Goal: Task Accomplishment & Management: Use online tool/utility

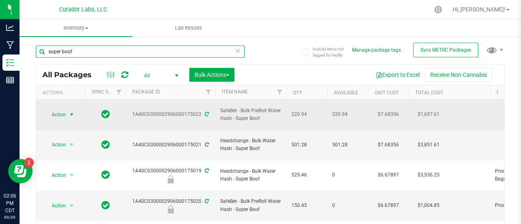
type input "super boof"
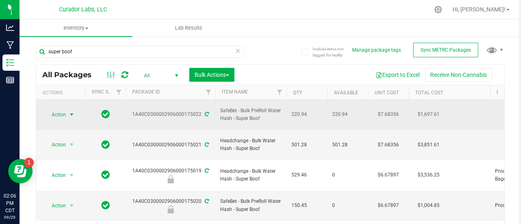
click at [70, 112] on span "select" at bounding box center [71, 115] width 7 height 7
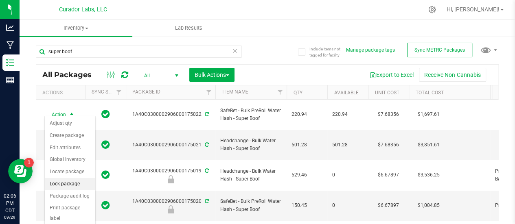
click at [57, 185] on li "Lock package" at bounding box center [70, 184] width 50 height 12
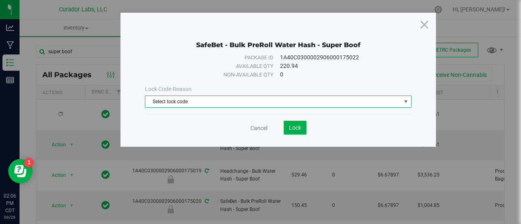
click at [164, 105] on span "Select lock code" at bounding box center [273, 101] width 256 height 11
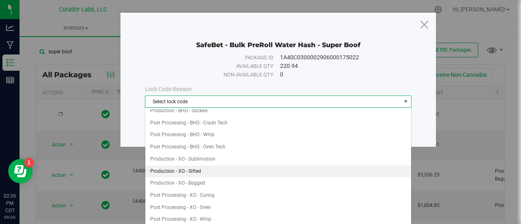
scroll to position [136, 0]
click at [175, 167] on li "Production - XO - Sifted" at bounding box center [278, 173] width 266 height 12
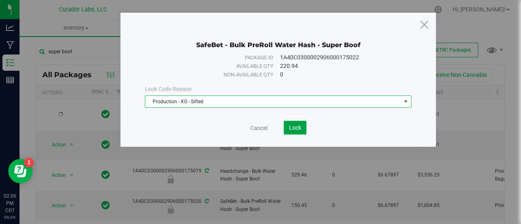
click at [296, 127] on span "Lock" at bounding box center [295, 128] width 12 height 7
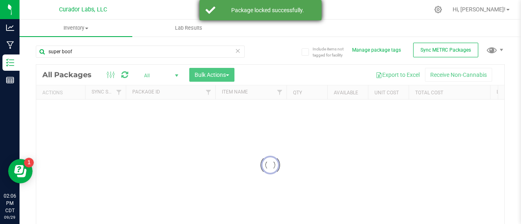
click at [227, 13] on div "Package locked successfully." at bounding box center [268, 10] width 96 height 8
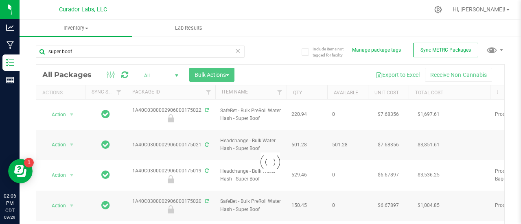
click at [63, 136] on div at bounding box center [270, 163] width 468 height 196
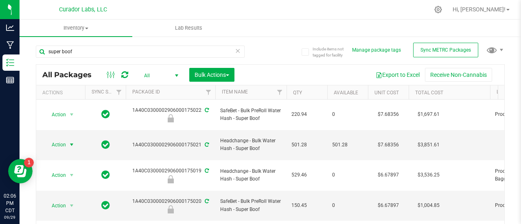
click at [63, 139] on span "Action" at bounding box center [55, 144] width 22 height 11
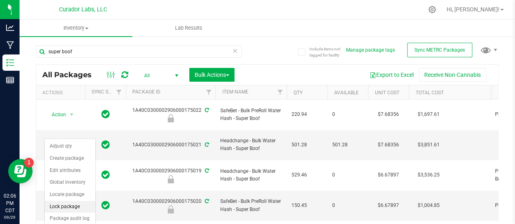
click at [58, 206] on li "Lock package" at bounding box center [70, 207] width 50 height 12
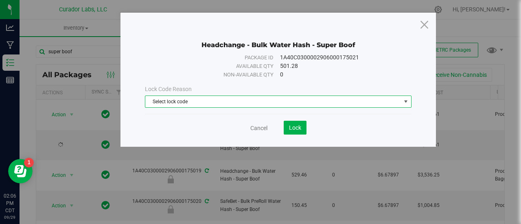
click at [164, 101] on span "Select lock code" at bounding box center [273, 101] width 256 height 11
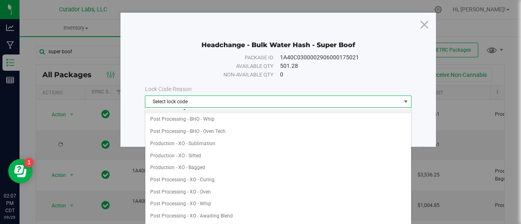
scroll to position [159, 0]
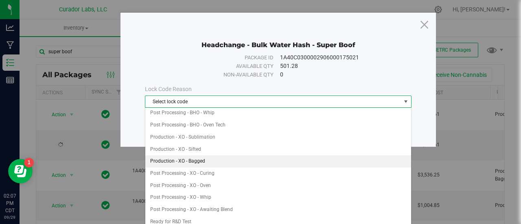
click at [200, 156] on li "Production - XO - Bagged" at bounding box center [278, 162] width 266 height 12
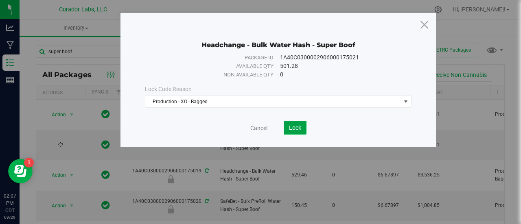
click at [286, 128] on button "Lock" at bounding box center [295, 128] width 23 height 14
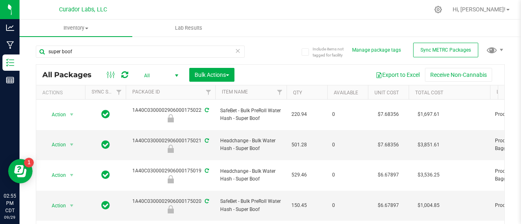
click at [274, 68] on div "Export to Excel Receive Non-Cannabis" at bounding box center [370, 75] width 258 height 14
click at [181, 4] on div at bounding box center [287, 10] width 283 height 16
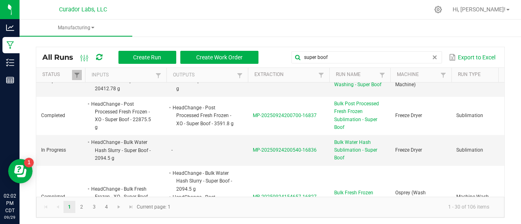
scroll to position [72, 0]
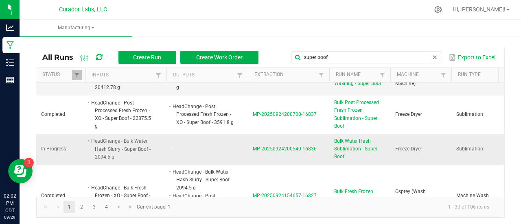
type input "super boof"
click at [338, 151] on span "Bulk Water Hash Sublimation - Super Boof" at bounding box center [359, 150] width 51 height 24
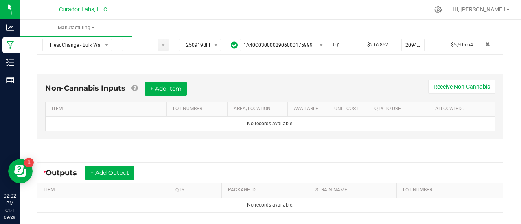
scroll to position [197, 0]
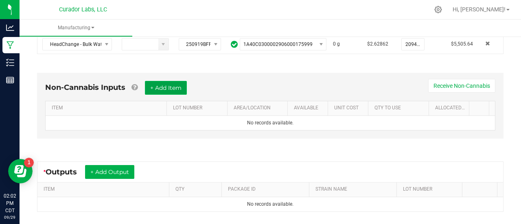
click at [171, 85] on button "+ Add Item" at bounding box center [166, 88] width 42 height 14
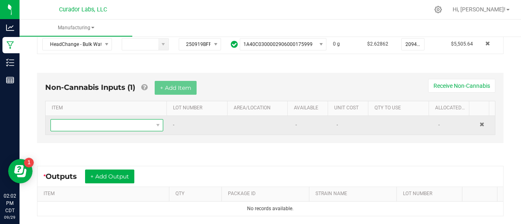
click at [112, 128] on span "NO DATA FOUND" at bounding box center [102, 125] width 102 height 11
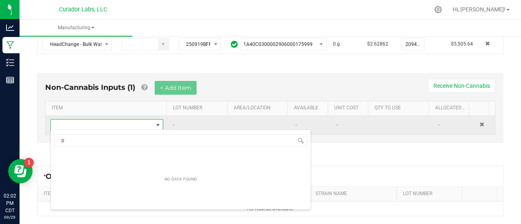
scroll to position [12, 107]
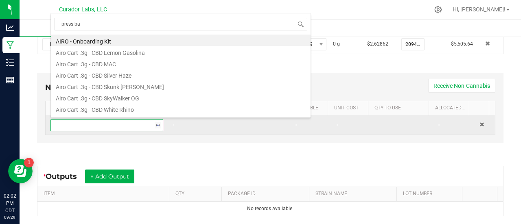
type input "press bag"
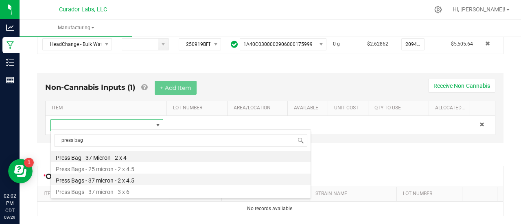
click at [112, 181] on li "Press Bags - 37 micron - 2 x 4.5" at bounding box center [181, 179] width 260 height 11
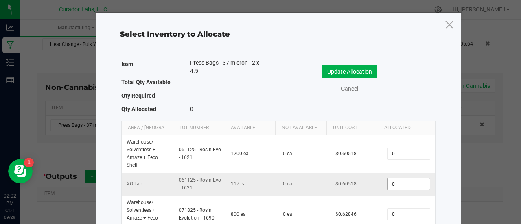
click at [395, 185] on input "0" at bounding box center [409, 184] width 42 height 11
type input "72"
click at [349, 68] on button "Update Allocation" at bounding box center [349, 72] width 55 height 14
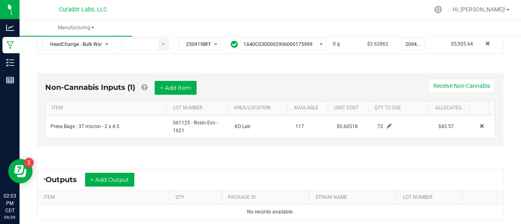
click at [274, 163] on div "* Outputs + Add Output ITEM QTY PACKAGE ID STRAIN NAME LOT NUMBER No records av…" at bounding box center [270, 194] width 481 height 65
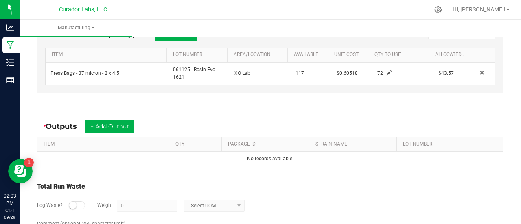
scroll to position [251, 0]
click at [110, 125] on button "+ Add Output" at bounding box center [109, 126] width 49 height 14
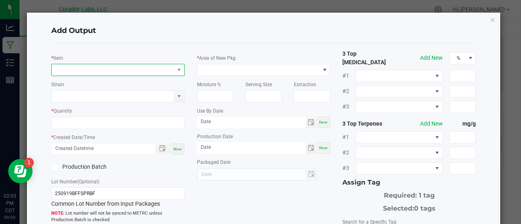
click at [86, 68] on span "NO DATA FOUND" at bounding box center [113, 69] width 123 height 11
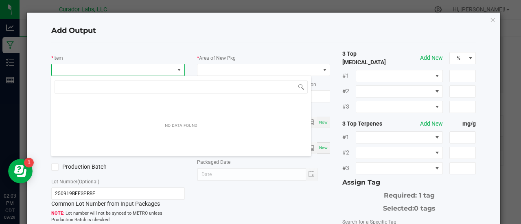
scroll to position [12, 131]
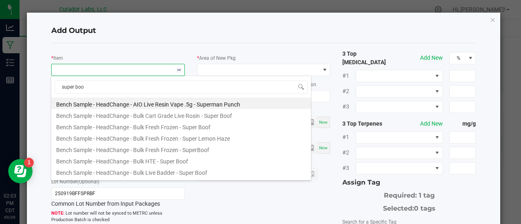
type input "super boof"
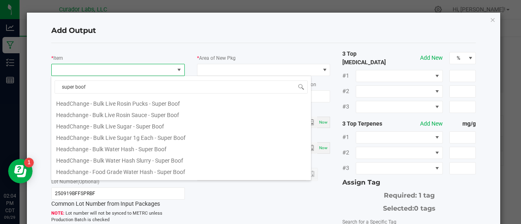
scroll to position [290, 0]
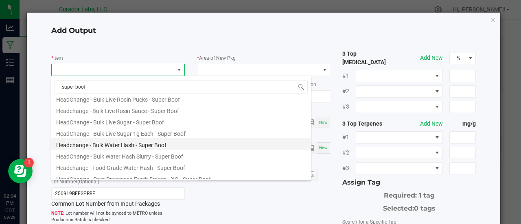
click at [152, 146] on li "Headchange - Bulk Water Hash - Super Boof" at bounding box center [181, 143] width 260 height 11
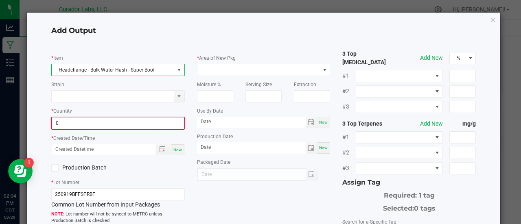
click at [131, 124] on input "0" at bounding box center [118, 123] width 132 height 11
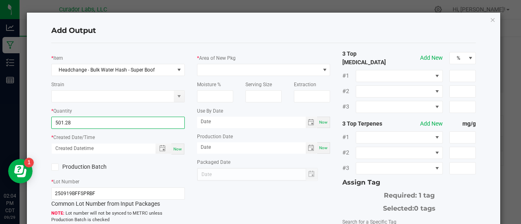
type input "501.2800 g"
click at [177, 149] on span "Now" at bounding box center [177, 149] width 9 height 4
type input "09/29/2025 2:04 PM"
type input "[DATE]"
click at [90, 167] on label "Production Batch" at bounding box center [81, 167] width 61 height 9
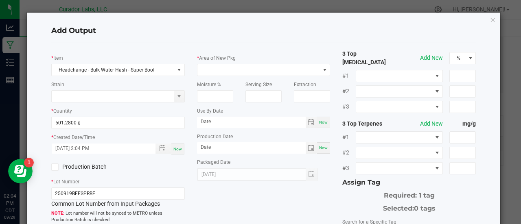
click at [0, 0] on input "Production Batch" at bounding box center [0, 0] width 0 height 0
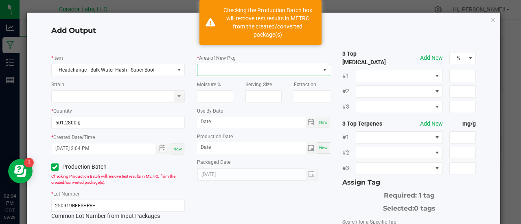
click at [216, 75] on span at bounding box center [258, 69] width 123 height 11
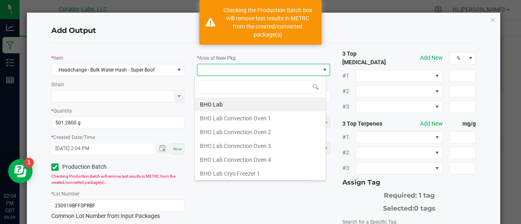
scroll to position [12, 131]
type input "xo"
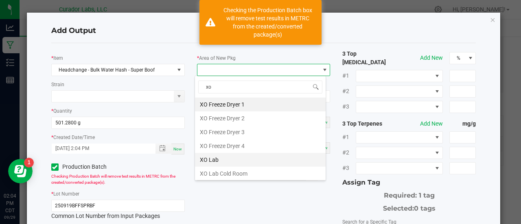
click at [222, 158] on li "XO Lab" at bounding box center [260, 160] width 131 height 14
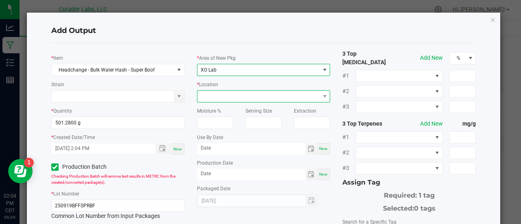
click at [212, 97] on span at bounding box center [258, 96] width 123 height 11
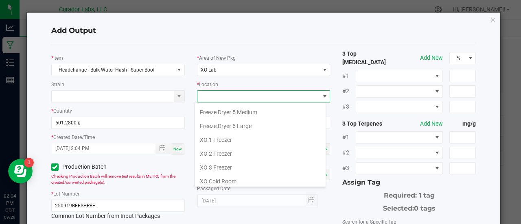
scroll to position [81, 0]
click at [234, 136] on li "XO 1 Freezer" at bounding box center [260, 140] width 131 height 14
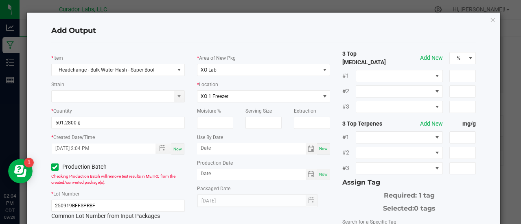
click at [317, 152] on div "Now" at bounding box center [323, 148] width 13 height 11
click at [219, 148] on input "[DATE]" at bounding box center [251, 148] width 109 height 10
type input "09/29/2026"
click at [320, 171] on div "Now" at bounding box center [323, 174] width 13 height 11
type input "[DATE]"
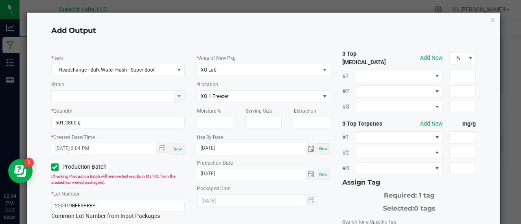
click at [343, 202] on div "Selected: 0 tags" at bounding box center [409, 207] width 134 height 13
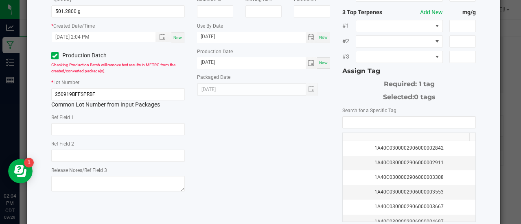
scroll to position [112, 0]
click at [345, 116] on input "NO DATA FOUND" at bounding box center [409, 121] width 133 height 11
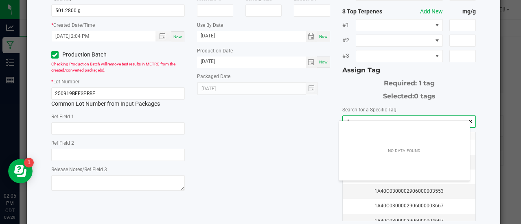
scroll to position [11, 131]
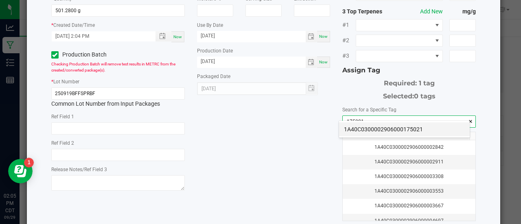
click at [353, 131] on li "1A40C0300002906000175021" at bounding box center [404, 130] width 131 height 14
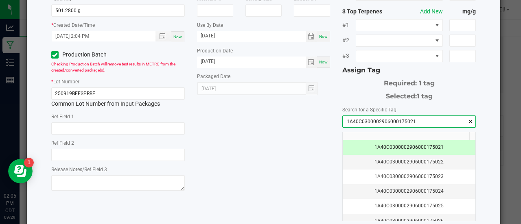
type input "1A40C0300002906000175021"
click at [298, 150] on div "* Item Headchange - Bulk Water Hash - Super Boof Strain * Quantity 501.2800 g *…" at bounding box center [263, 85] width 437 height 297
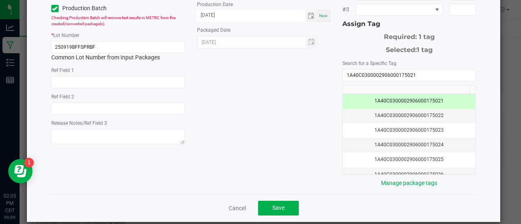
scroll to position [162, 0]
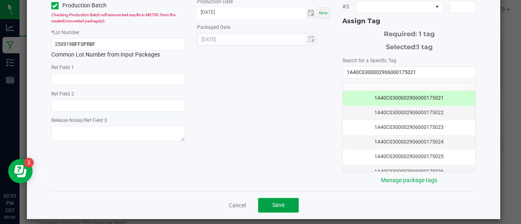
click at [267, 202] on button "Save" at bounding box center [278, 205] width 41 height 15
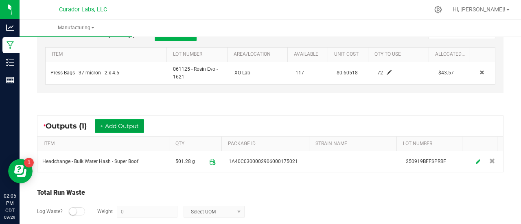
click at [135, 126] on button "+ Add Output" at bounding box center [119, 126] width 49 height 14
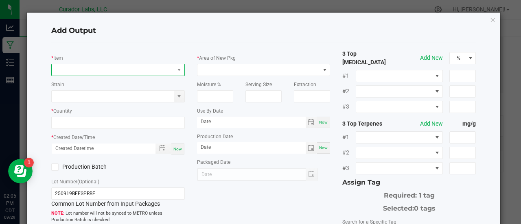
click at [104, 70] on span "NO DATA FOUND" at bounding box center [113, 69] width 123 height 11
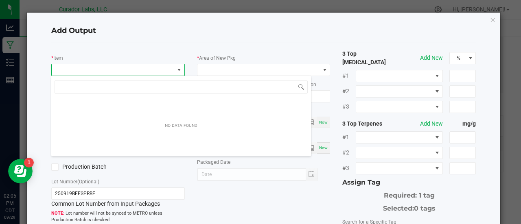
scroll to position [12, 131]
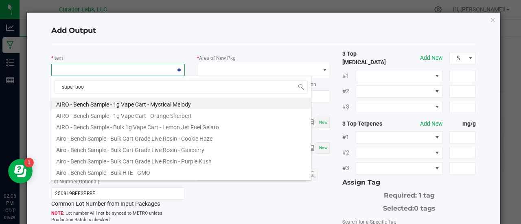
type input "super boof"
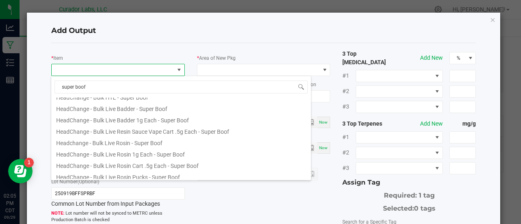
scroll to position [386, 0]
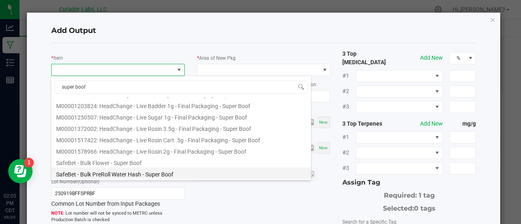
click at [138, 173] on li "SafeBet - Bulk PreRoll Water Hash - Super Boof" at bounding box center [181, 173] width 260 height 11
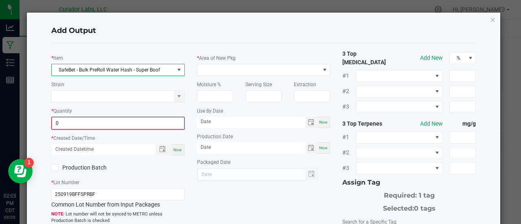
click at [63, 123] on input "0" at bounding box center [118, 123] width 132 height 11
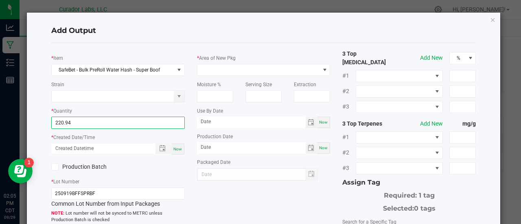
type input "220.9400 g"
click at [176, 147] on span "Now" at bounding box center [177, 149] width 9 height 4
type input "09/29/2025 2:05 PM"
type input "[DATE]"
click at [99, 167] on label "Production Batch" at bounding box center [81, 167] width 61 height 9
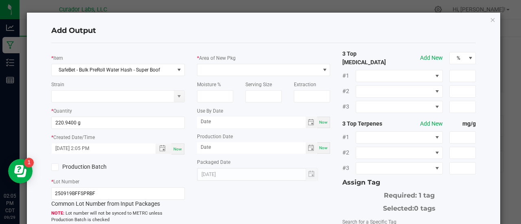
click at [0, 0] on input "Production Batch" at bounding box center [0, 0] width 0 height 0
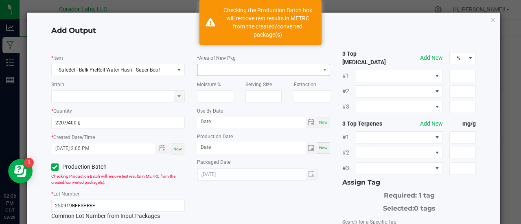
click at [205, 75] on span at bounding box center [258, 69] width 123 height 11
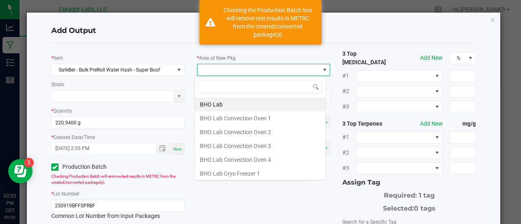
scroll to position [12, 131]
type input "xo"
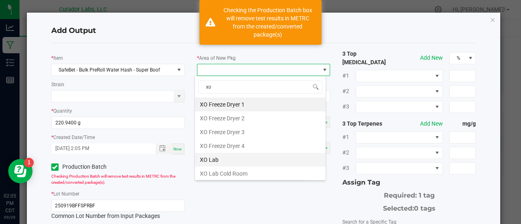
click at [213, 158] on li "XO Lab" at bounding box center [260, 160] width 131 height 14
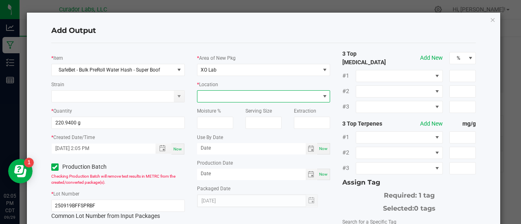
click at [211, 96] on span at bounding box center [258, 96] width 123 height 11
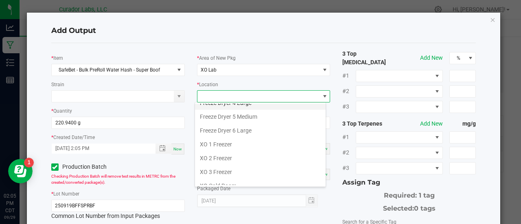
scroll to position [77, 0]
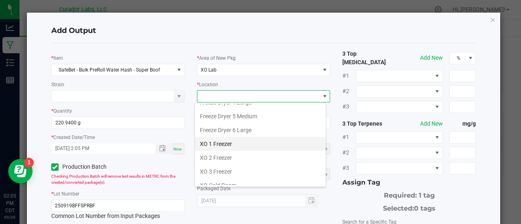
click at [221, 137] on li "XO 1 Freezer" at bounding box center [260, 144] width 131 height 14
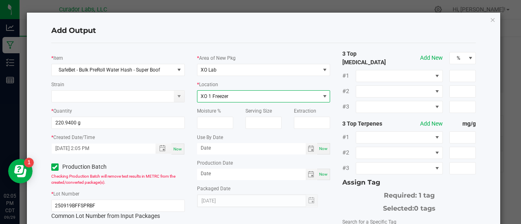
click at [319, 149] on span "Now" at bounding box center [323, 149] width 9 height 4
click at [216, 148] on input "[DATE]" at bounding box center [251, 148] width 109 height 10
type input "09/29/2026"
click at [322, 173] on span "Now" at bounding box center [323, 174] width 9 height 4
type input "[DATE]"
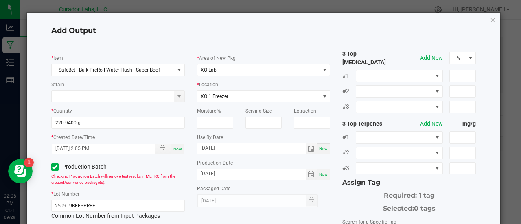
click at [329, 192] on div "* Area of New Pkg XO Lab * Location XO 1 Freezer Moisture % Serving Size Extrac…" at bounding box center [264, 129] width 146 height 158
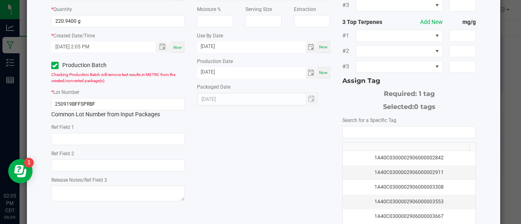
scroll to position [107, 0]
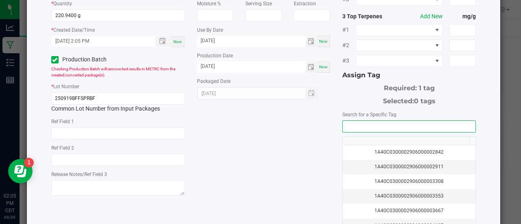
click at [358, 121] on input "NO DATA FOUND" at bounding box center [409, 126] width 133 height 11
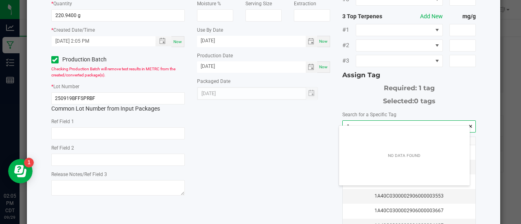
scroll to position [11, 131]
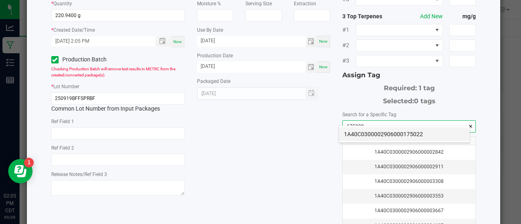
click at [359, 132] on li "1A40C0300002906000175022" at bounding box center [404, 134] width 131 height 14
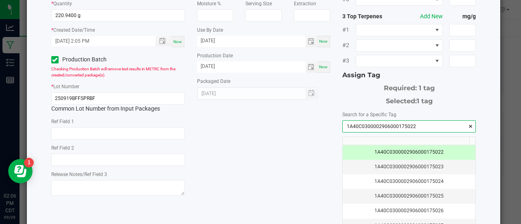
type input "1A40C0300002906000175022"
click at [295, 138] on div "* Item SafeBet - Bulk PreRoll Water Hash - Super Boof Strain * Quantity 220.940…" at bounding box center [263, 90] width 437 height 297
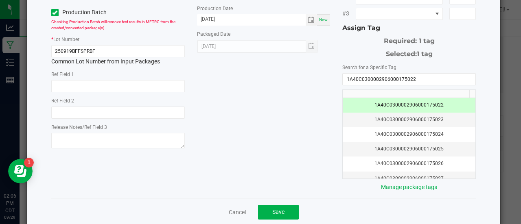
scroll to position [162, 0]
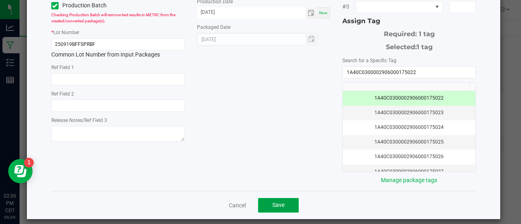
click at [266, 202] on button "Save" at bounding box center [278, 205] width 41 height 15
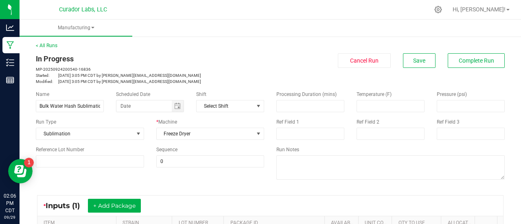
scroll to position [0, 0]
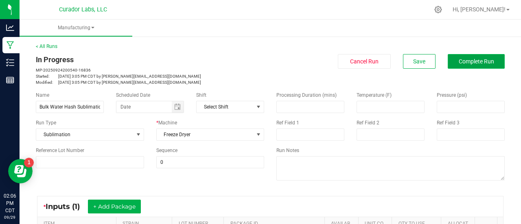
click at [459, 63] on span "Complete Run" at bounding box center [476, 61] width 35 height 7
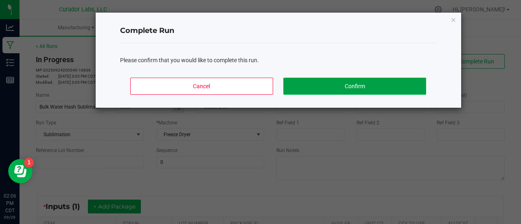
click at [341, 89] on button "Confirm" at bounding box center [354, 86] width 142 height 17
